Goal: Task Accomplishment & Management: Manage account settings

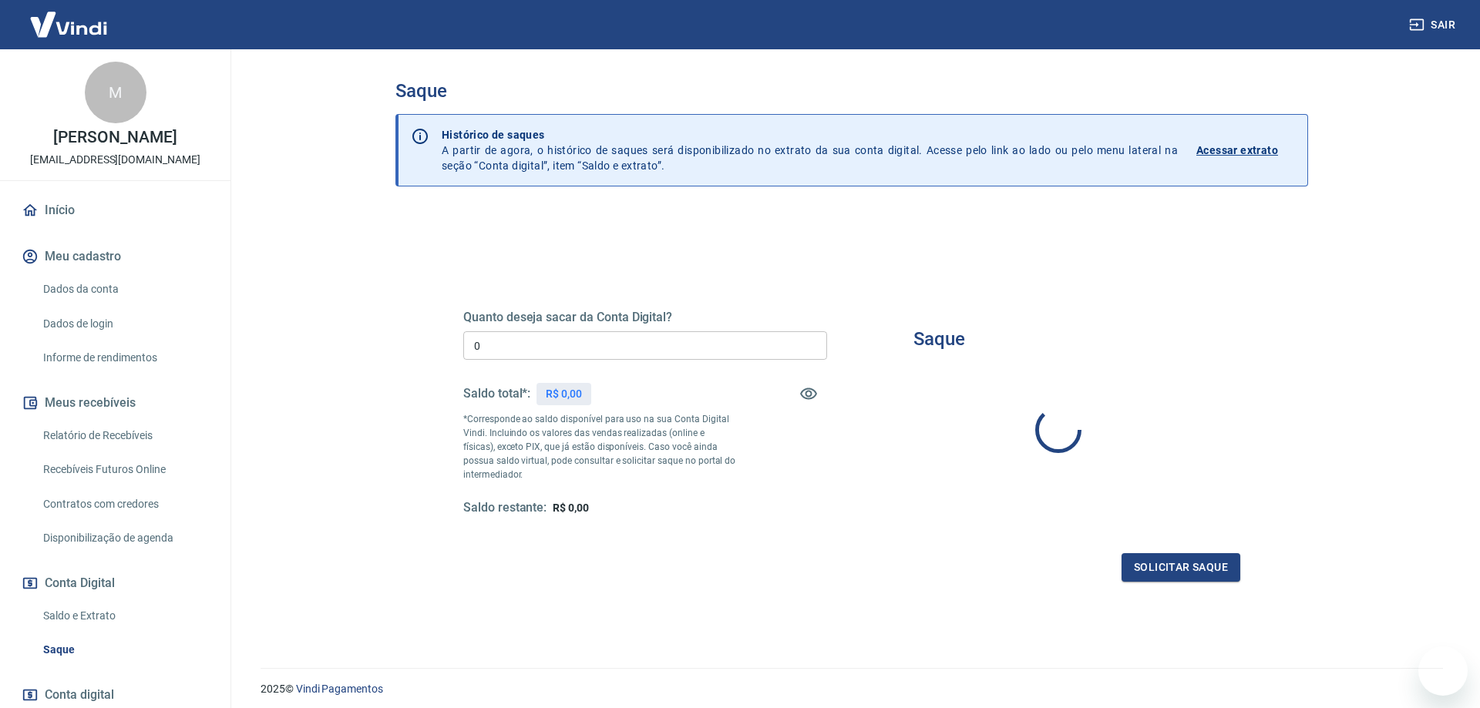
type input "R$ 0,00"
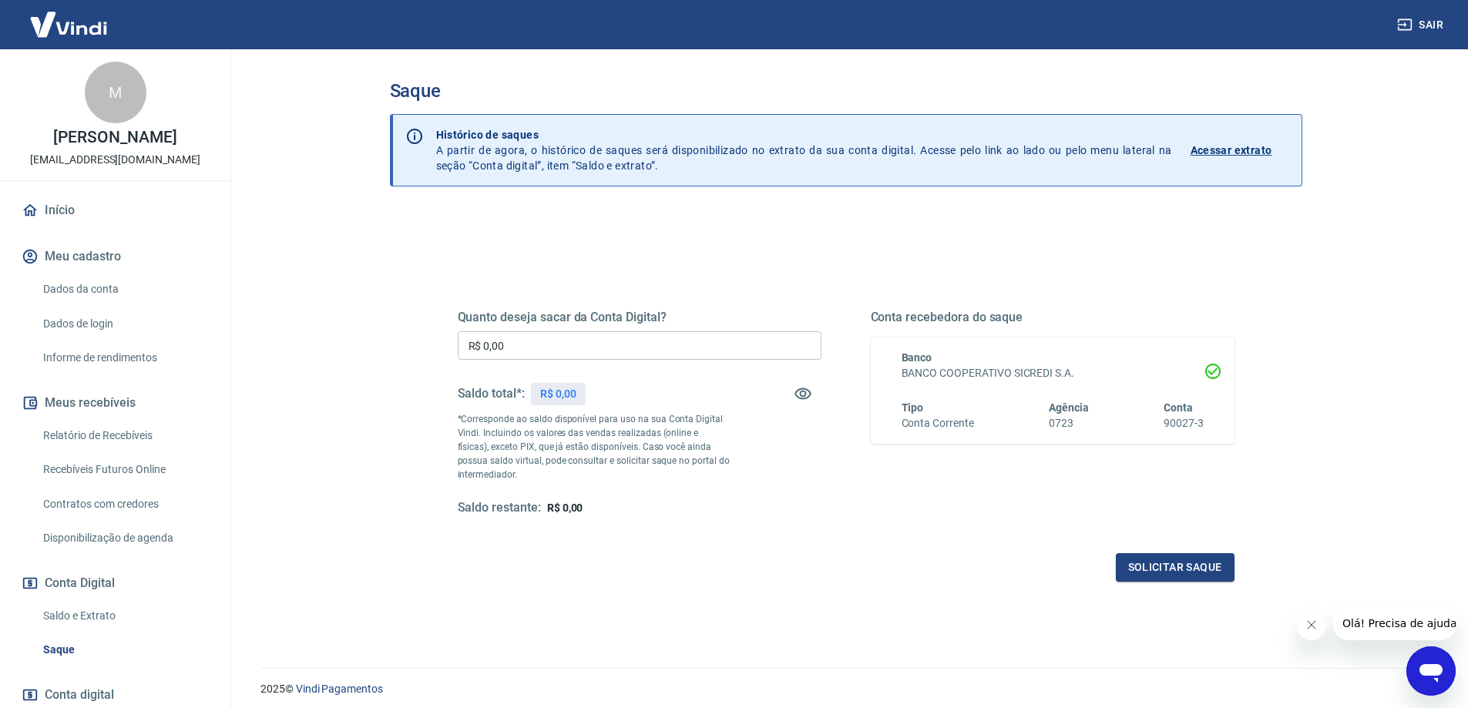
click at [1137, 276] on div "Quanto deseja sacar da Conta Digital? R$ 0,00 ​ Saldo total*: R$ 0,00 *Correspo…" at bounding box center [846, 427] width 777 height 309
